Goal: Find specific page/section: Find specific page/section

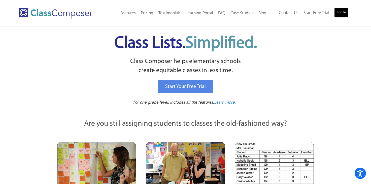
click at [342, 12] on link "Log In" at bounding box center [342, 13] width 14 height 10
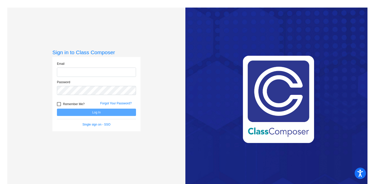
click at [80, 73] on input "email" at bounding box center [96, 72] width 79 height 9
type input "khurley@lcusd.net"
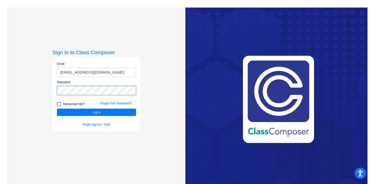
click at [57, 109] on button "Log In" at bounding box center [96, 112] width 79 height 7
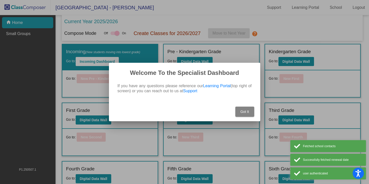
click at [244, 112] on span "Got It" at bounding box center [244, 112] width 9 height 4
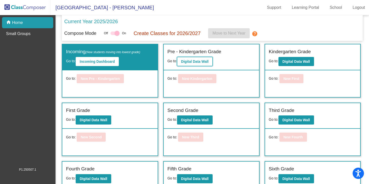
click at [187, 59] on button "Digital Data Wall" at bounding box center [195, 61] width 36 height 9
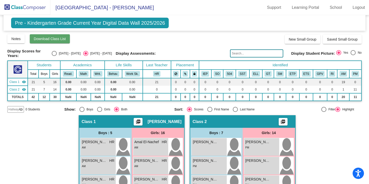
click at [54, 38] on span "Download Class List" at bounding box center [50, 39] width 32 height 4
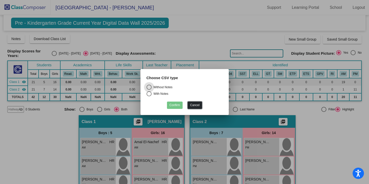
click at [195, 105] on button "Cancel" at bounding box center [195, 105] width 14 height 7
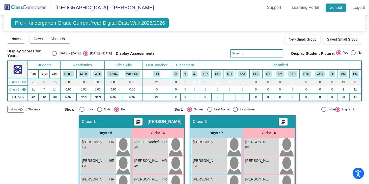
click at [335, 6] on link "School" at bounding box center [335, 8] width 20 height 8
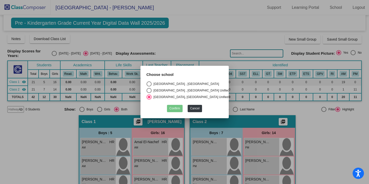
click at [148, 83] on div "Select an option" at bounding box center [148, 83] width 5 height 5
click at [149, 86] on input "Palm Crest Elementary , La Cañada Unified" at bounding box center [149, 86] width 0 height 0
radio input "true"
click at [177, 107] on button "Confirm" at bounding box center [175, 108] width 16 height 7
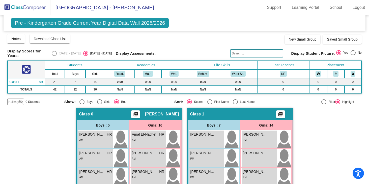
click at [86, 23] on span "Pre - Kindergarten Grade Current Year Digital Data Wall 2025/2026" at bounding box center [90, 23] width 158 height 11
click at [333, 8] on link "School" at bounding box center [335, 8] width 20 height 8
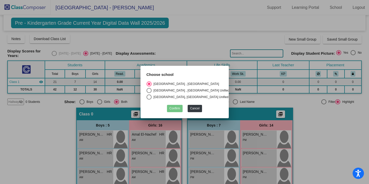
click at [232, 13] on div at bounding box center [184, 92] width 369 height 184
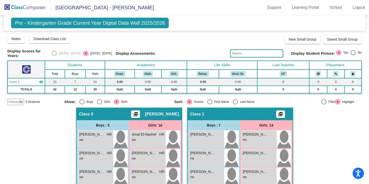
click at [68, 8] on span "Palm Crest Elementary - Karen" at bounding box center [101, 8] width 103 height 8
click at [41, 26] on span "Pre - Kindergarten Grade Current Year Digital Data Wall 2025/2026" at bounding box center [90, 23] width 158 height 11
click at [36, 22] on span "Pre - Kindergarten Grade Current Year Digital Data Wall 2025/2026" at bounding box center [90, 23] width 158 height 11
click at [24, 6] on img at bounding box center [25, 7] width 50 height 15
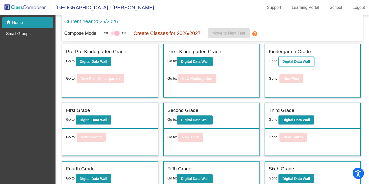
click at [301, 66] on button "Digital Data Wall" at bounding box center [296, 61] width 36 height 9
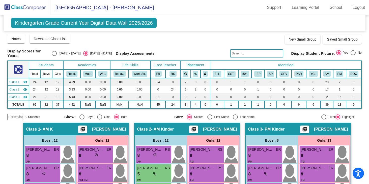
click at [18, 5] on img at bounding box center [25, 7] width 50 height 15
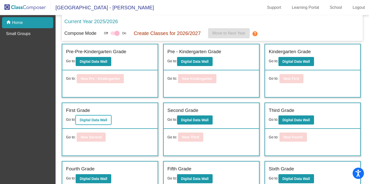
click at [94, 119] on b "Digital Data Wall" at bounding box center [93, 120] width 27 height 4
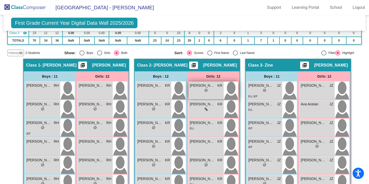
scroll to position [65, 0]
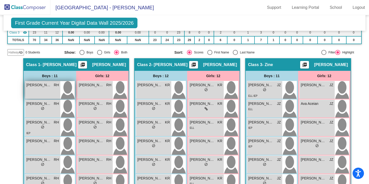
click at [43, 85] on span "Adam Kamali" at bounding box center [38, 84] width 25 height 5
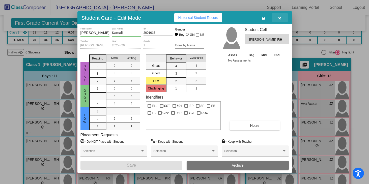
click at [280, 17] on icon "button" at bounding box center [279, 18] width 3 height 4
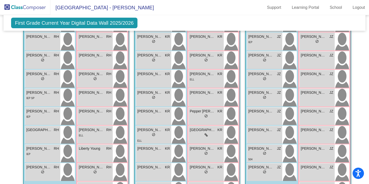
scroll to position [166, 0]
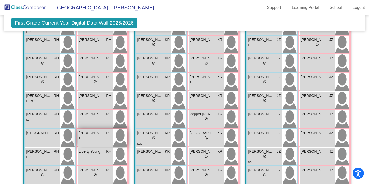
click at [87, 133] on span "Katelyn Jiang" at bounding box center [91, 132] width 25 height 5
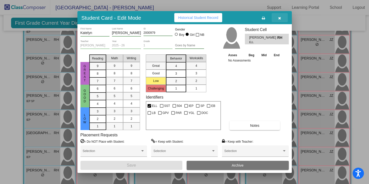
click at [279, 17] on icon "button" at bounding box center [279, 18] width 3 height 4
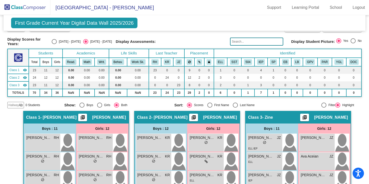
scroll to position [0, 0]
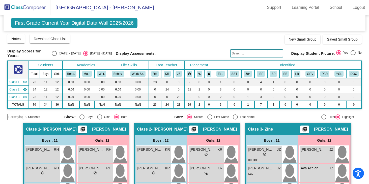
click at [16, 22] on span "First Grade Current Year Digital Data Wall 2025/2026" at bounding box center [74, 23] width 126 height 11
click at [25, 25] on span "First Grade Current Year Digital Data Wall 2025/2026" at bounding box center [74, 23] width 126 height 11
click at [23, 10] on img at bounding box center [25, 7] width 50 height 15
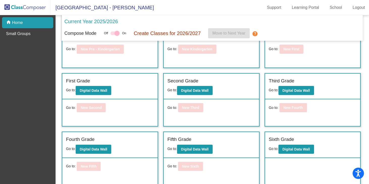
scroll to position [31, 0]
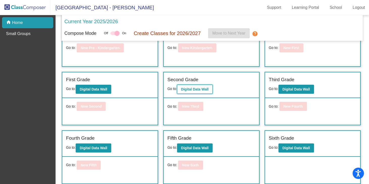
click at [195, 90] on b "Digital Data Wall" at bounding box center [194, 89] width 27 height 4
